Goal: Information Seeking & Learning: Learn about a topic

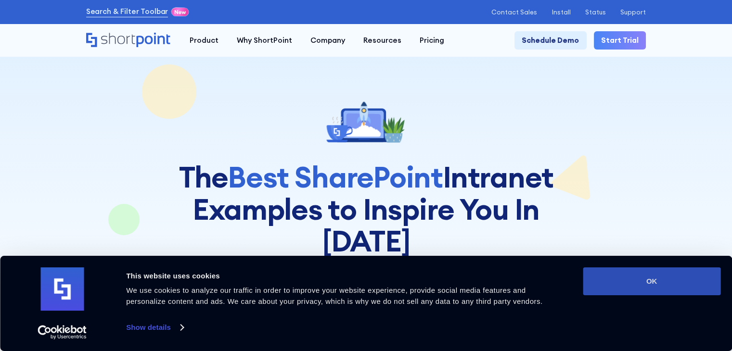
click at [656, 279] on button "OK" at bounding box center [652, 282] width 138 height 28
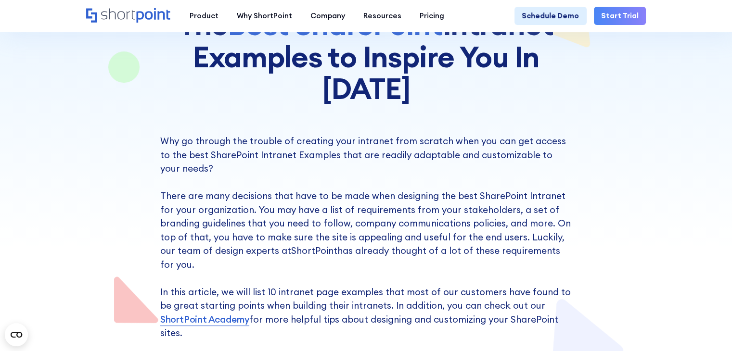
scroll to position [337, 0]
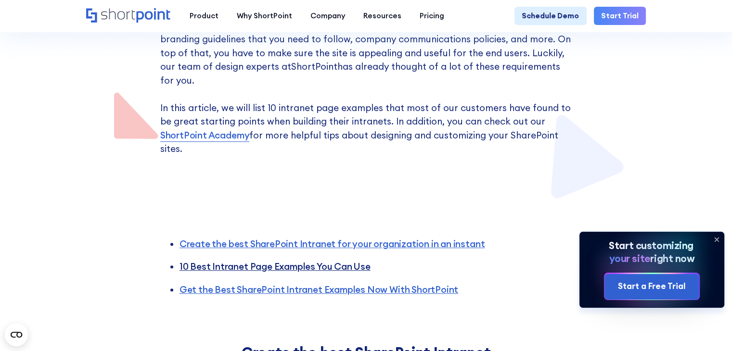
click at [279, 261] on link "10 Best Intranet Page Examples You Can Use" at bounding box center [275, 267] width 191 height 12
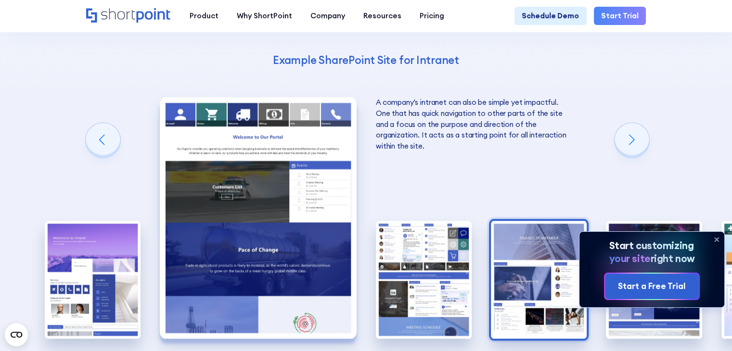
scroll to position [1307, 0]
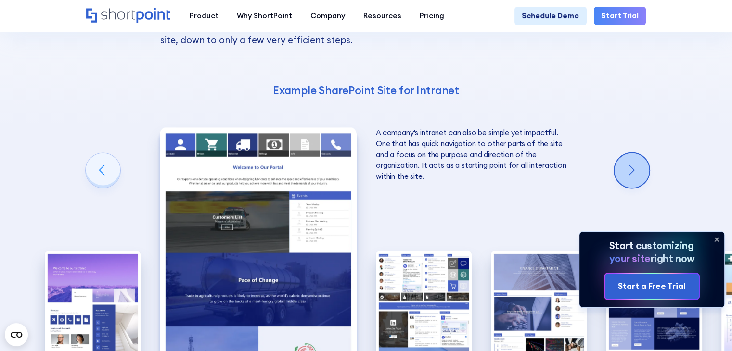
click at [637, 153] on div "Next slide" at bounding box center [632, 170] width 35 height 35
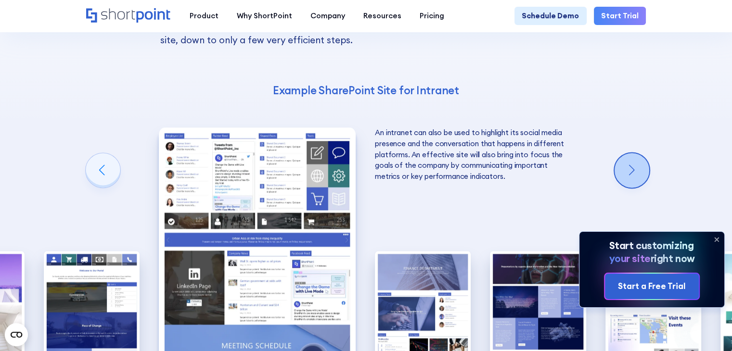
click at [637, 153] on div "Next slide" at bounding box center [632, 170] width 35 height 35
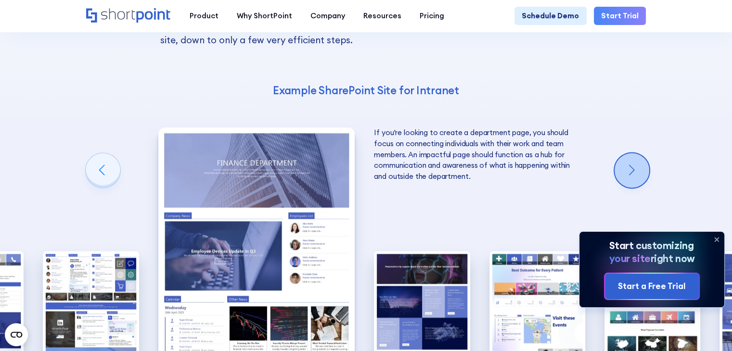
click at [637, 153] on div "Next slide" at bounding box center [632, 170] width 35 height 35
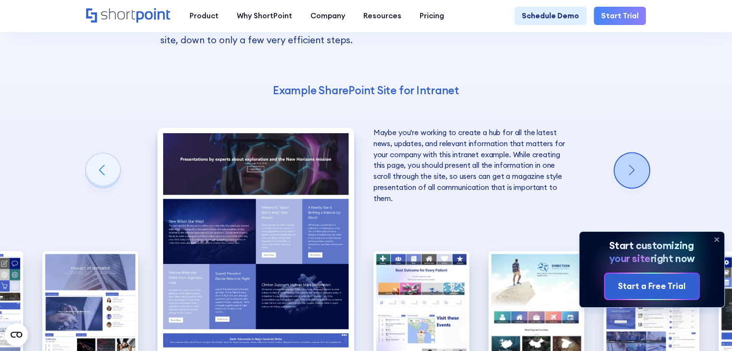
click at [637, 153] on div "Next slide" at bounding box center [632, 170] width 35 height 35
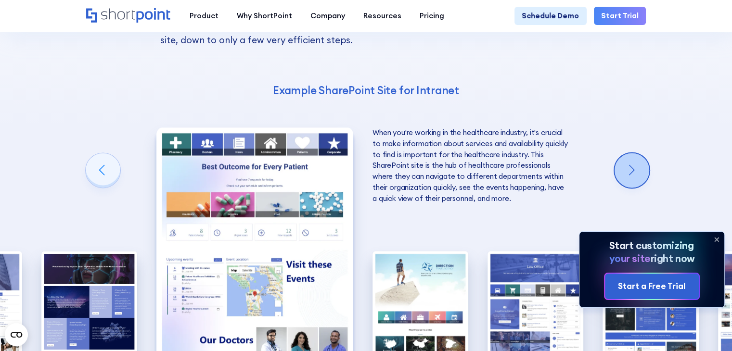
click at [642, 153] on div "Next slide" at bounding box center [632, 170] width 35 height 35
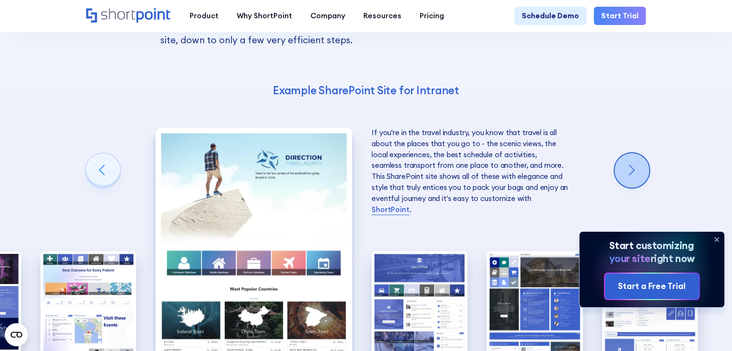
click at [642, 153] on div "Next slide" at bounding box center [632, 170] width 35 height 35
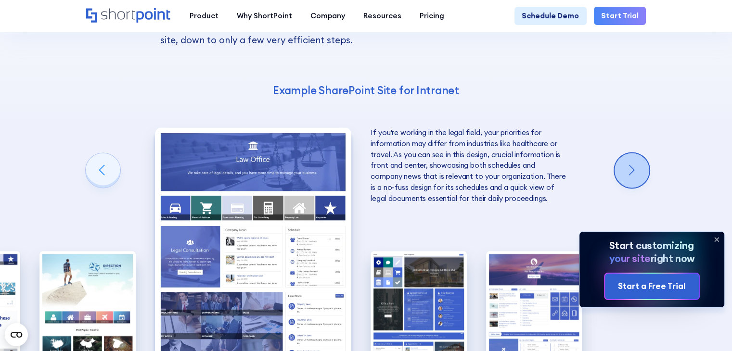
click at [642, 153] on div "Next slide" at bounding box center [632, 170] width 35 height 35
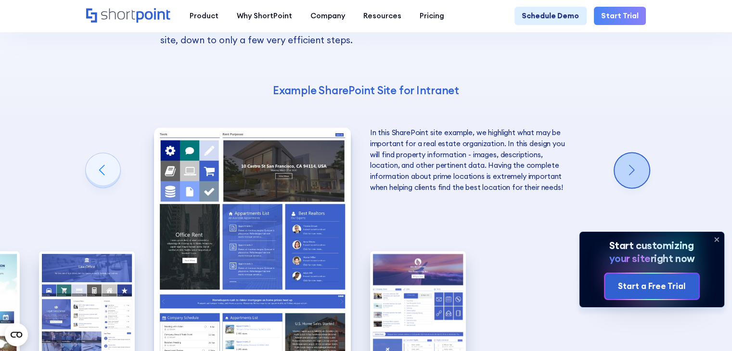
click at [642, 153] on div "Next slide" at bounding box center [632, 170] width 35 height 35
